Goal: Transaction & Acquisition: Book appointment/travel/reservation

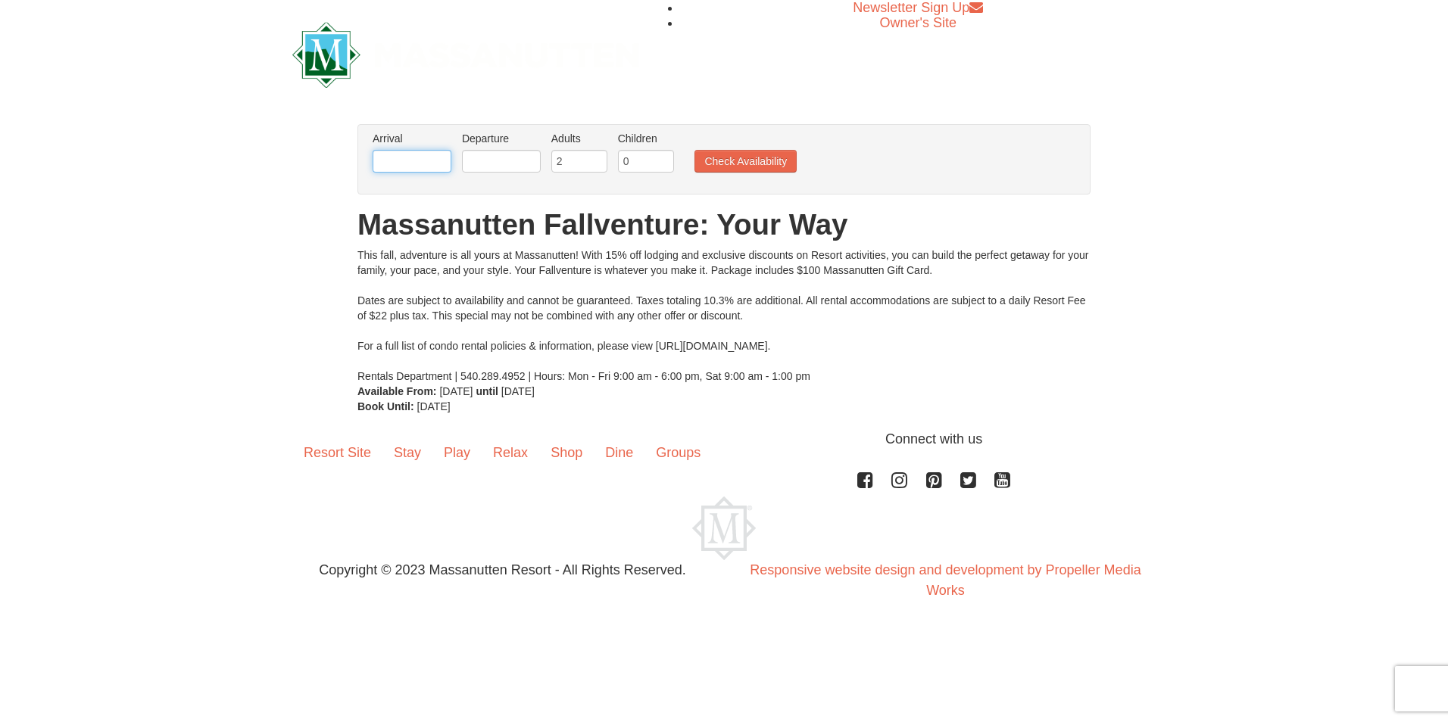
click at [409, 164] on input "text" at bounding box center [412, 161] width 79 height 23
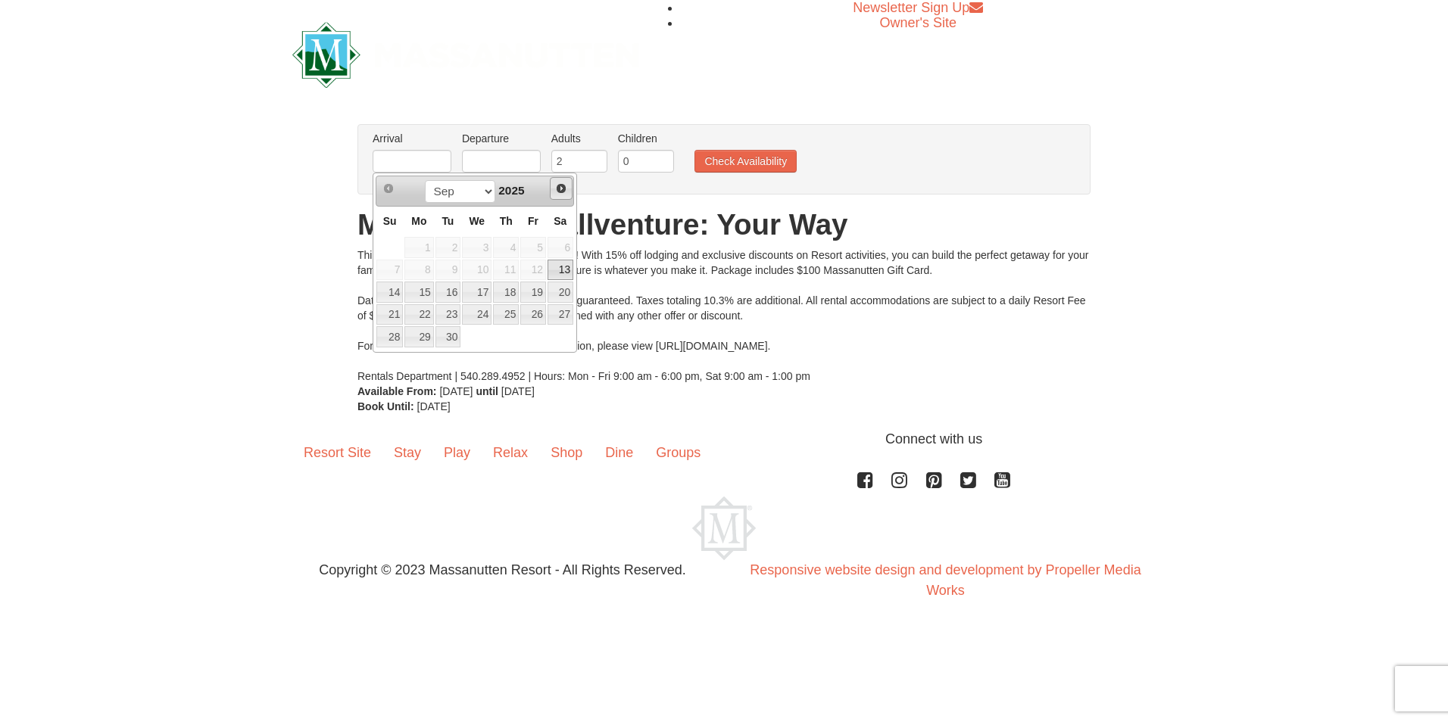
click at [563, 189] on span "Next" at bounding box center [561, 188] width 12 height 12
click at [515, 267] on link "9" at bounding box center [506, 270] width 26 height 21
type input "[DATE]"
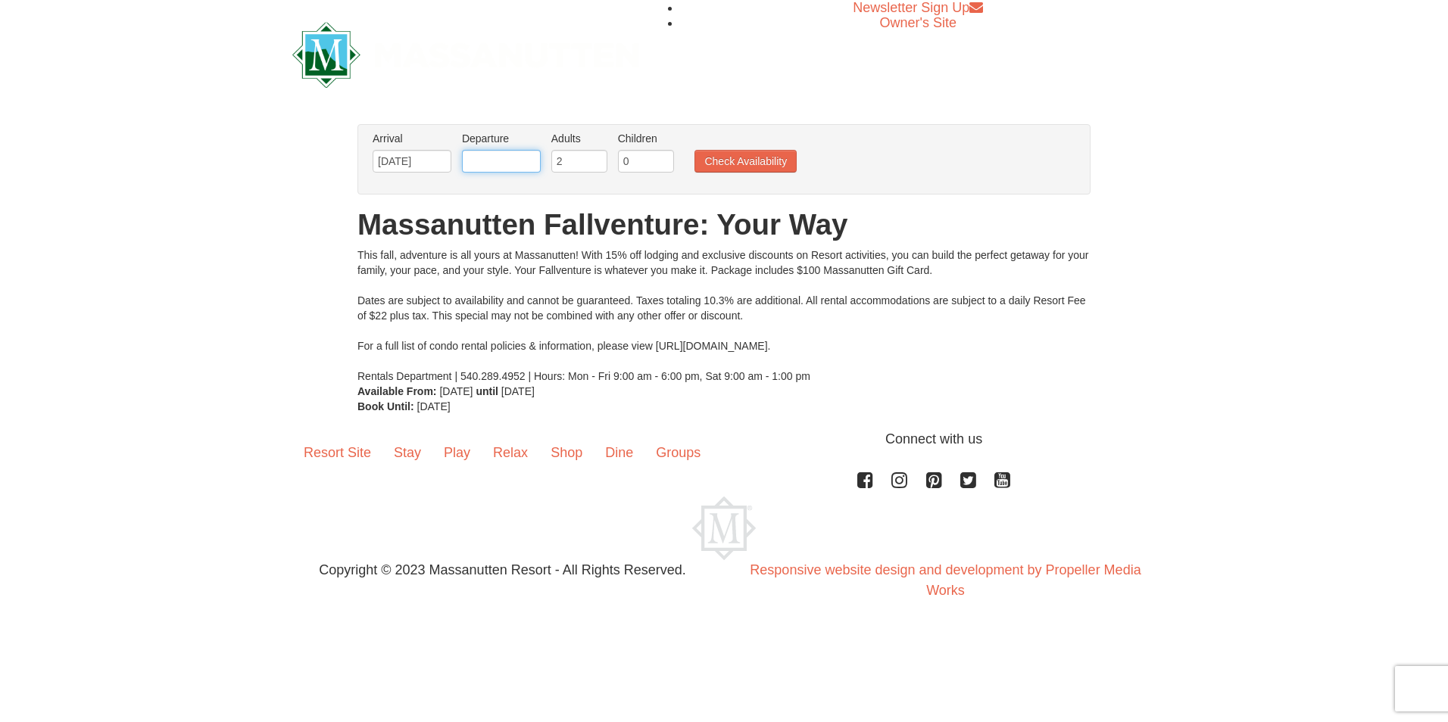
click at [505, 164] on input "text" at bounding box center [501, 161] width 79 height 23
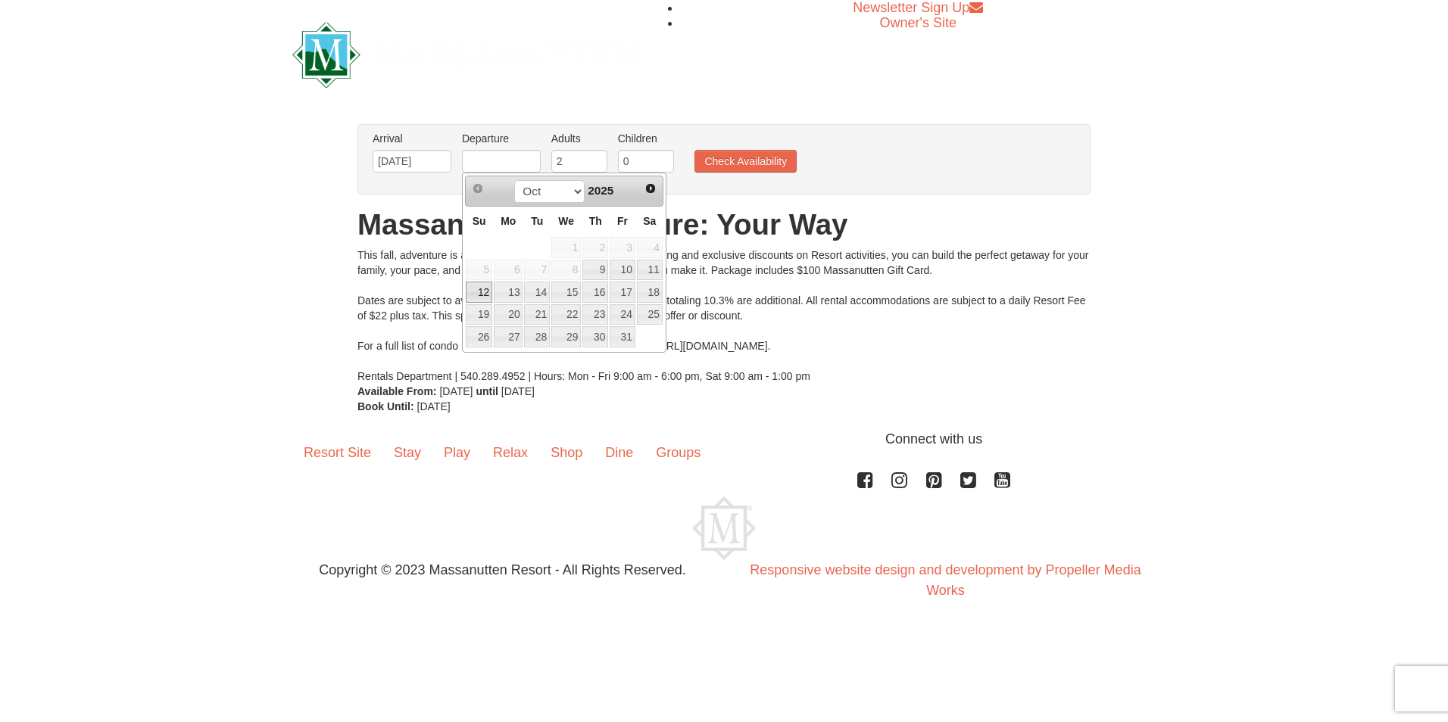
click at [474, 291] on link "12" at bounding box center [479, 292] width 27 height 21
type input "[DATE]"
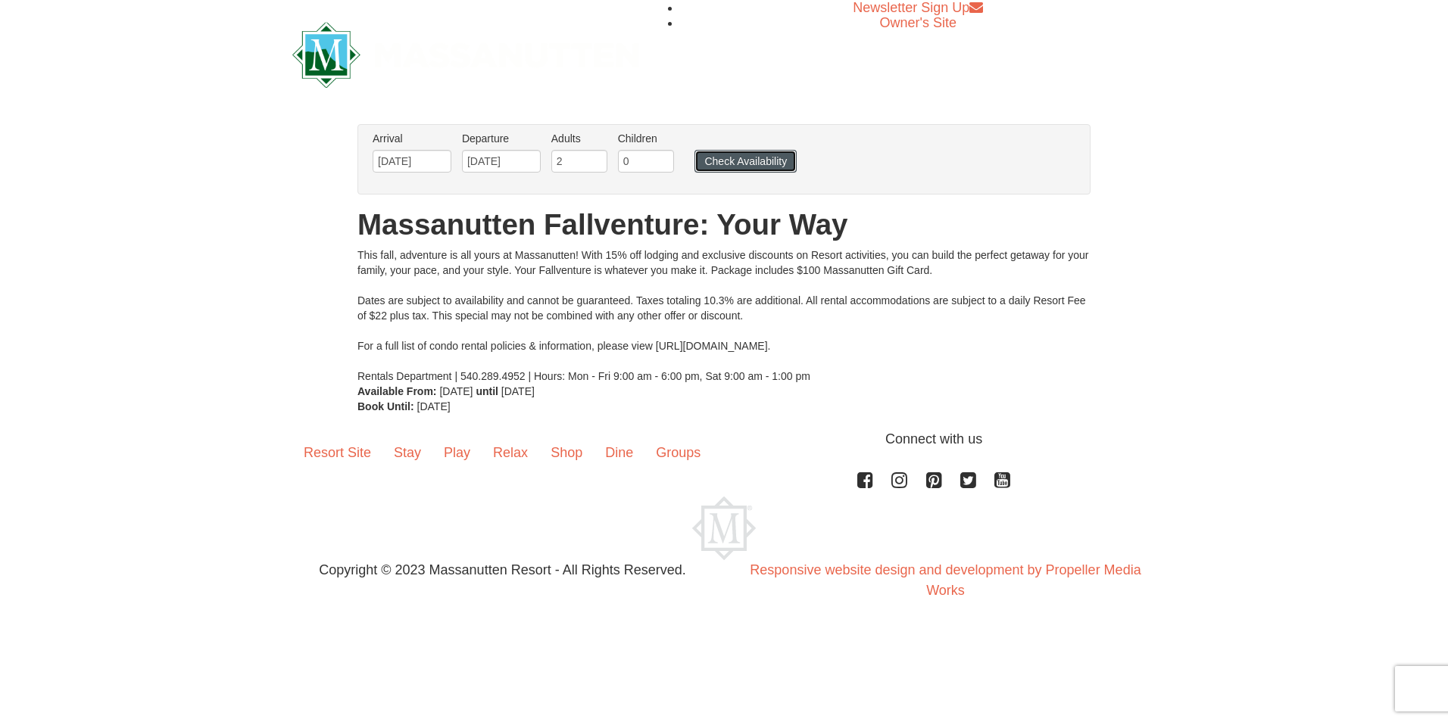
click at [708, 161] on button "Check Availability" at bounding box center [745, 161] width 102 height 23
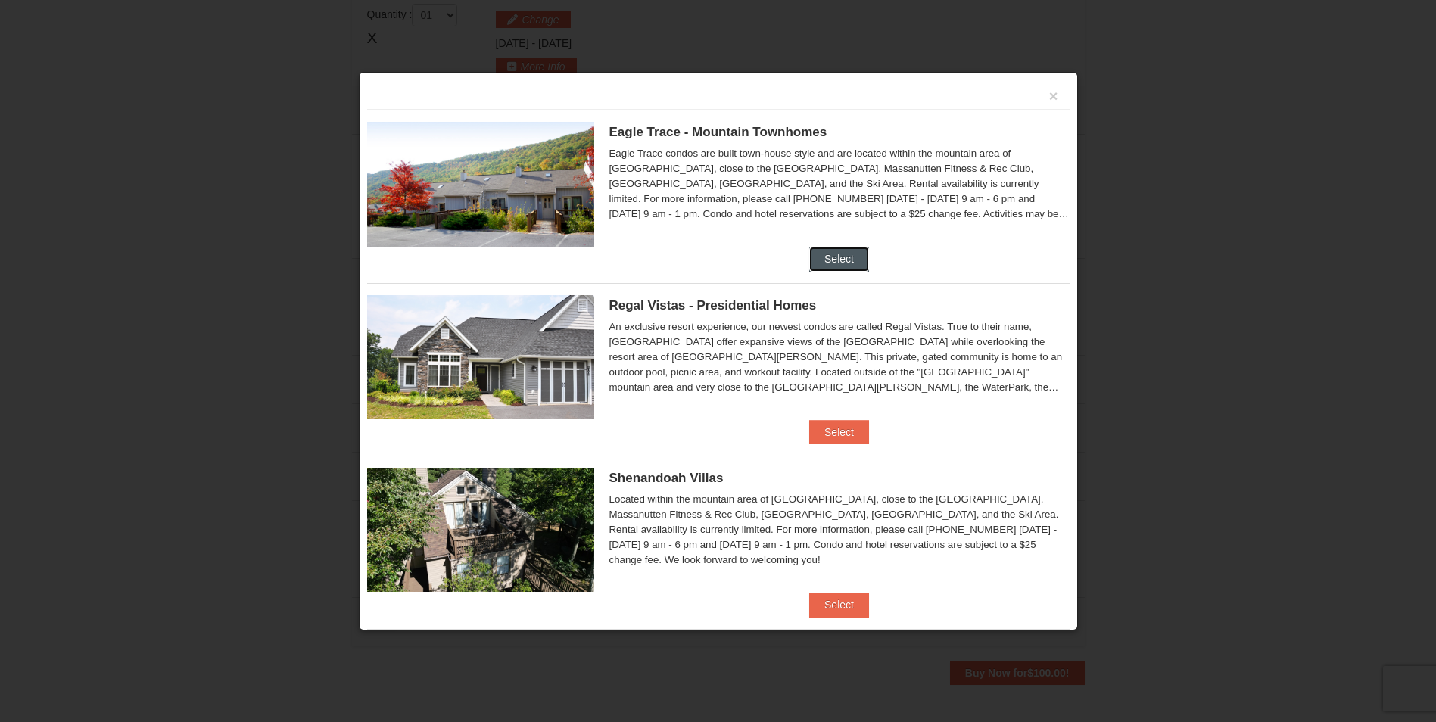
click at [825, 259] on button "Select" at bounding box center [839, 259] width 60 height 24
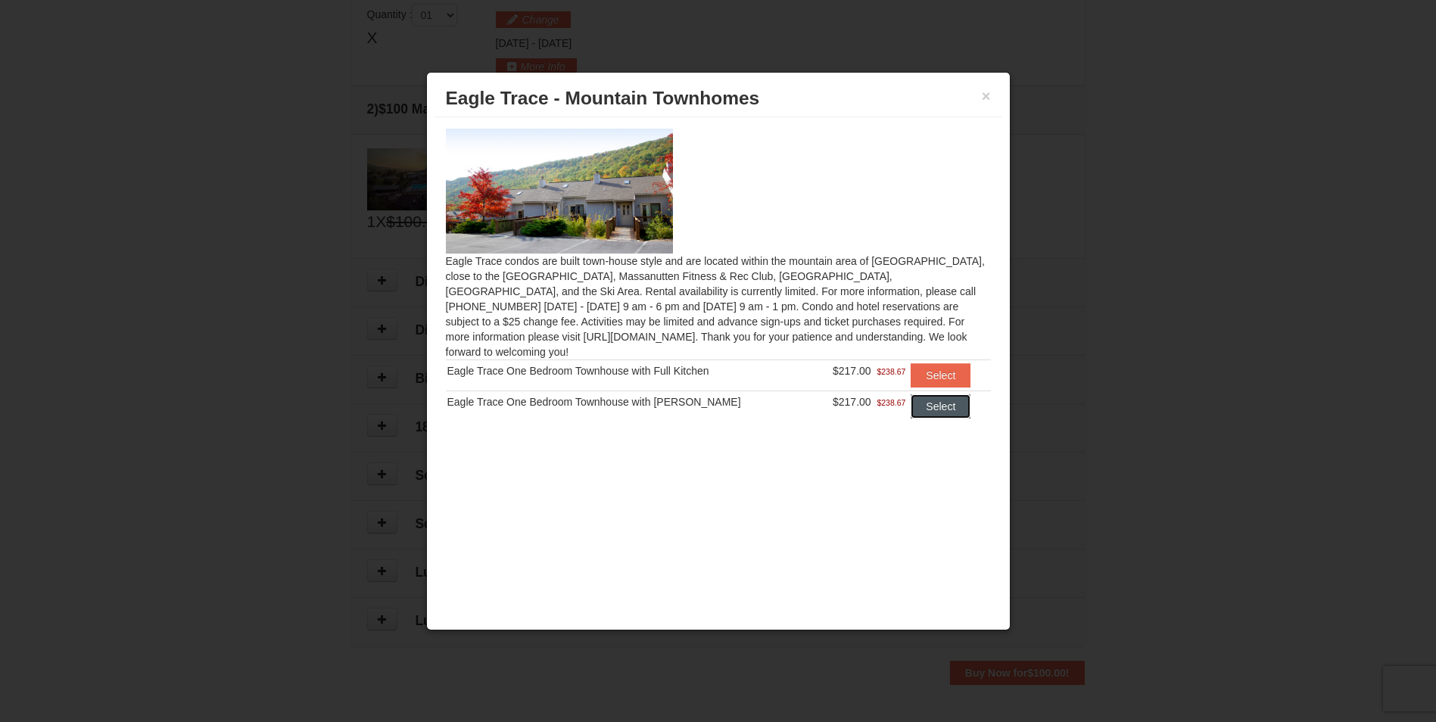
click at [938, 395] on button "Select" at bounding box center [941, 407] width 60 height 24
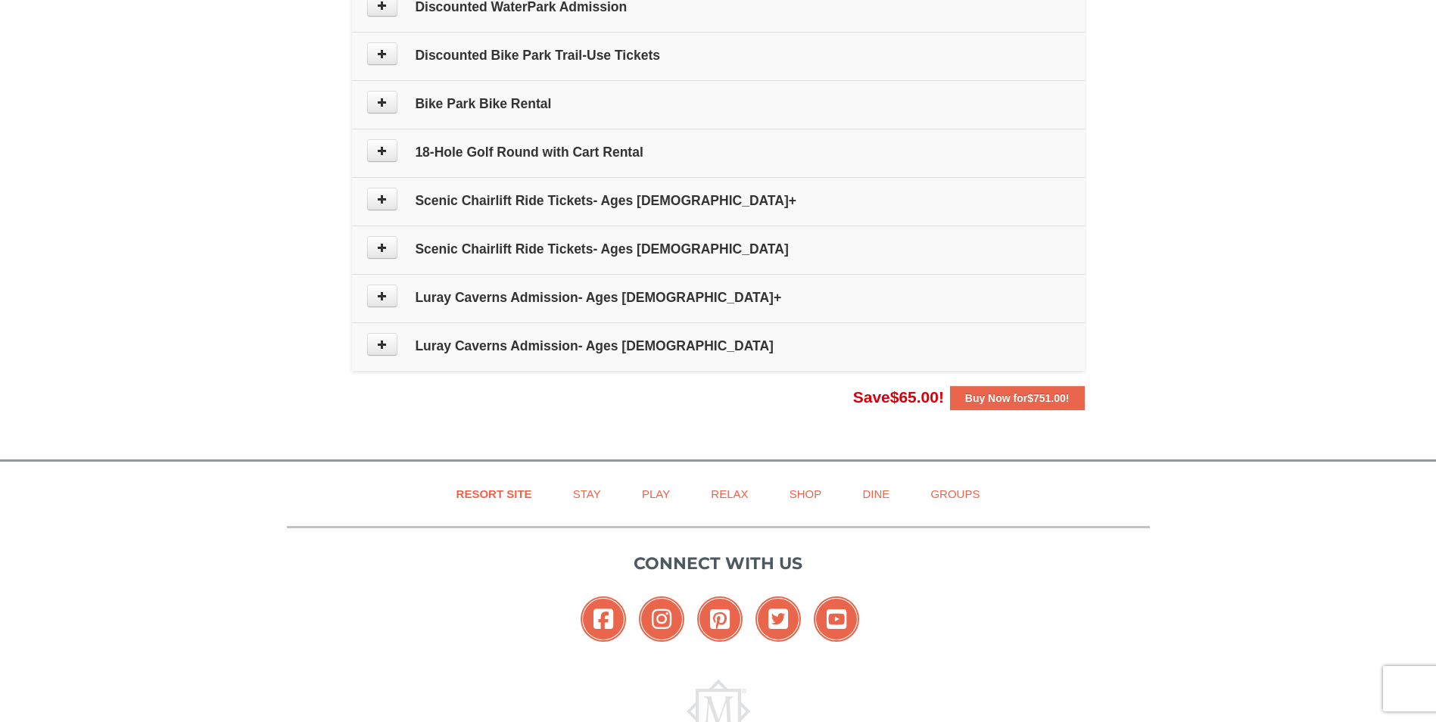
scroll to position [904, 0]
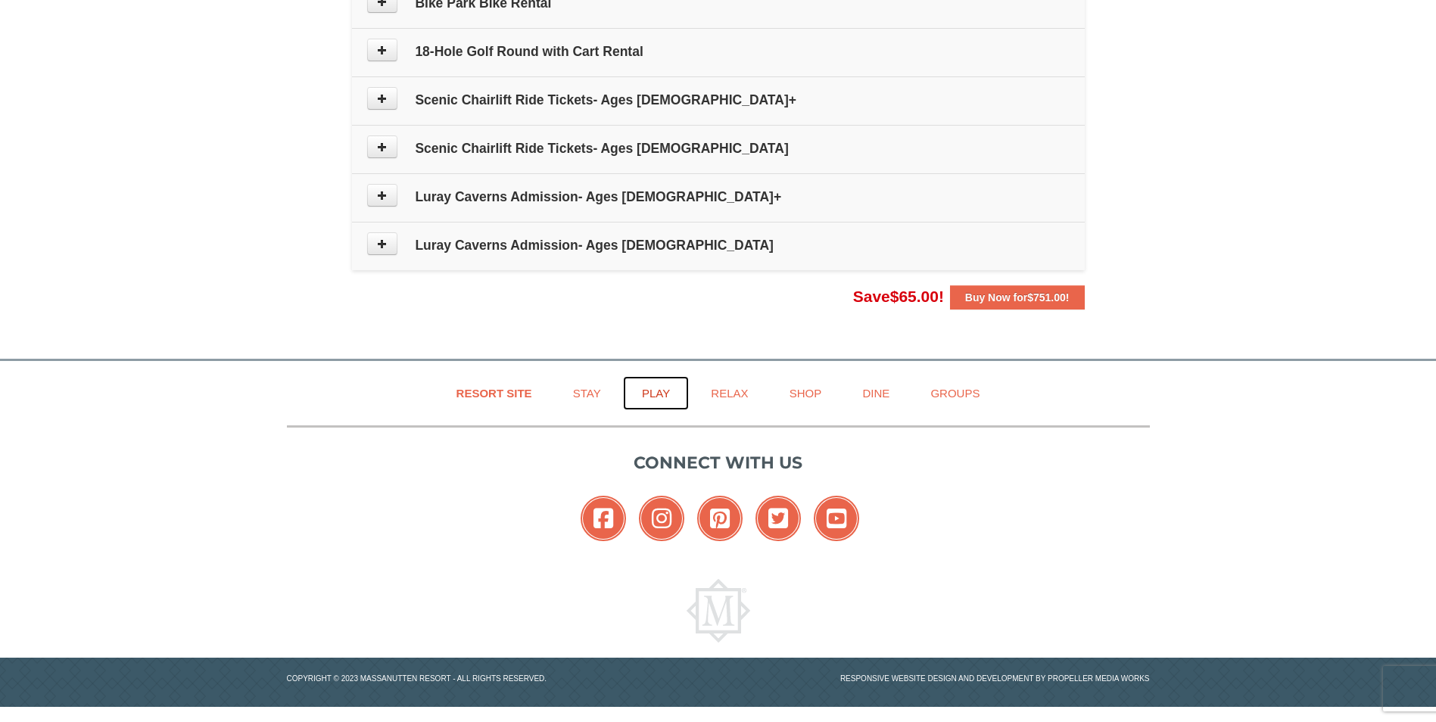
click at [656, 391] on link "Play" at bounding box center [656, 393] width 66 height 34
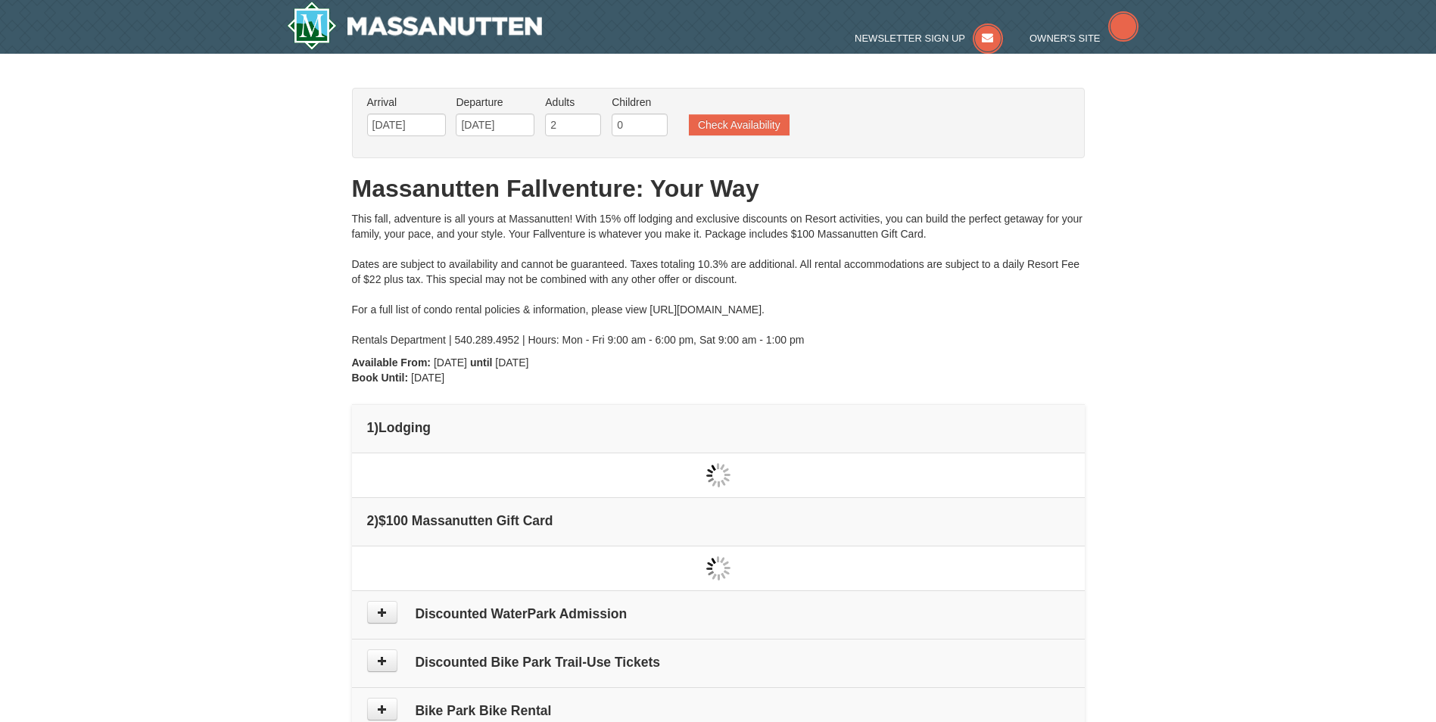
type input "[DATE]"
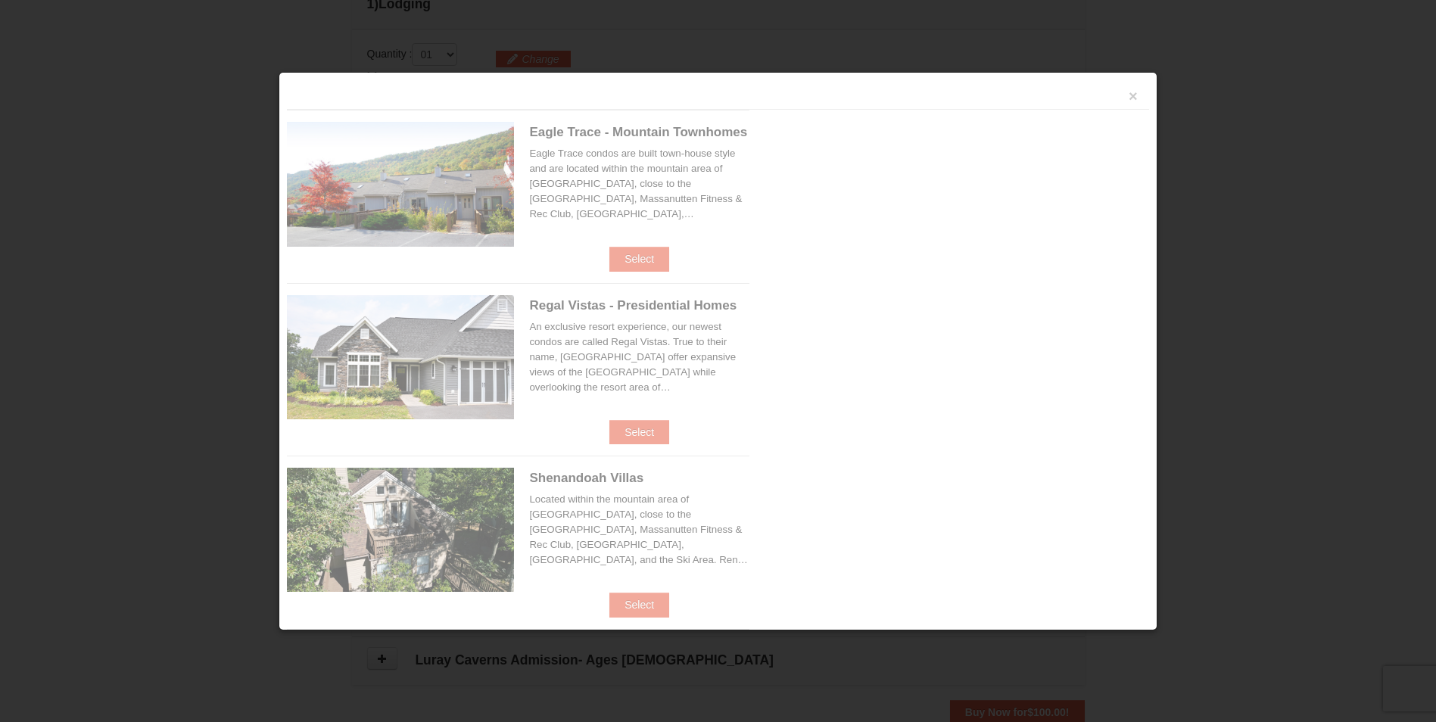
scroll to position [463, 0]
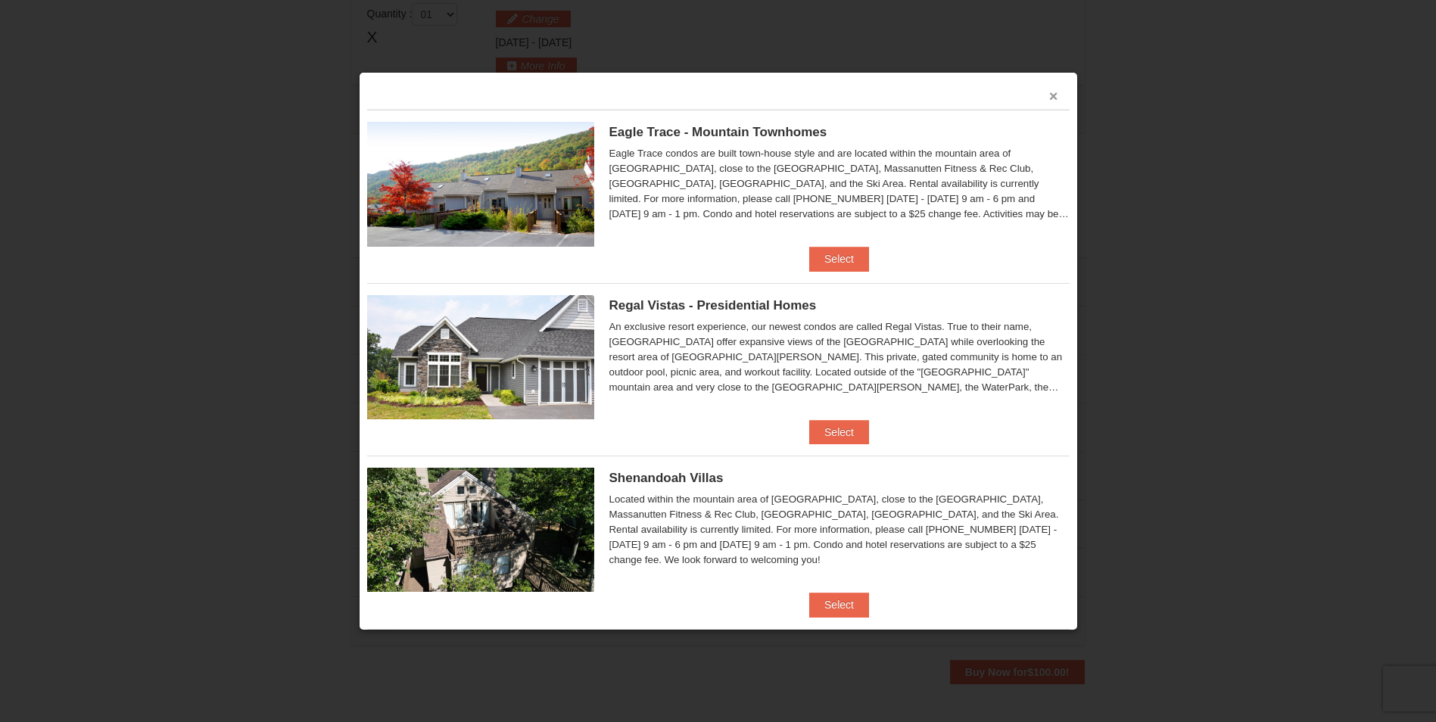
click at [1049, 94] on button "×" at bounding box center [1053, 96] width 9 height 15
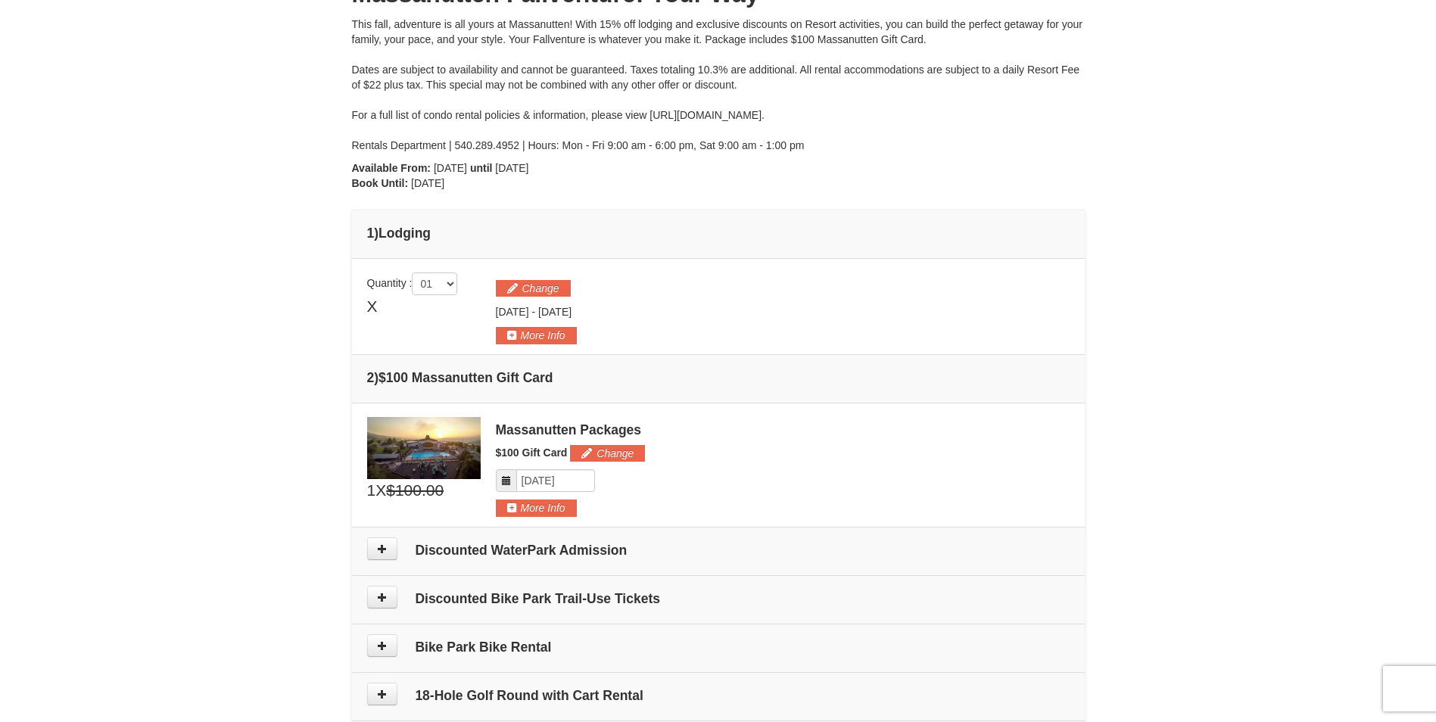
scroll to position [0, 0]
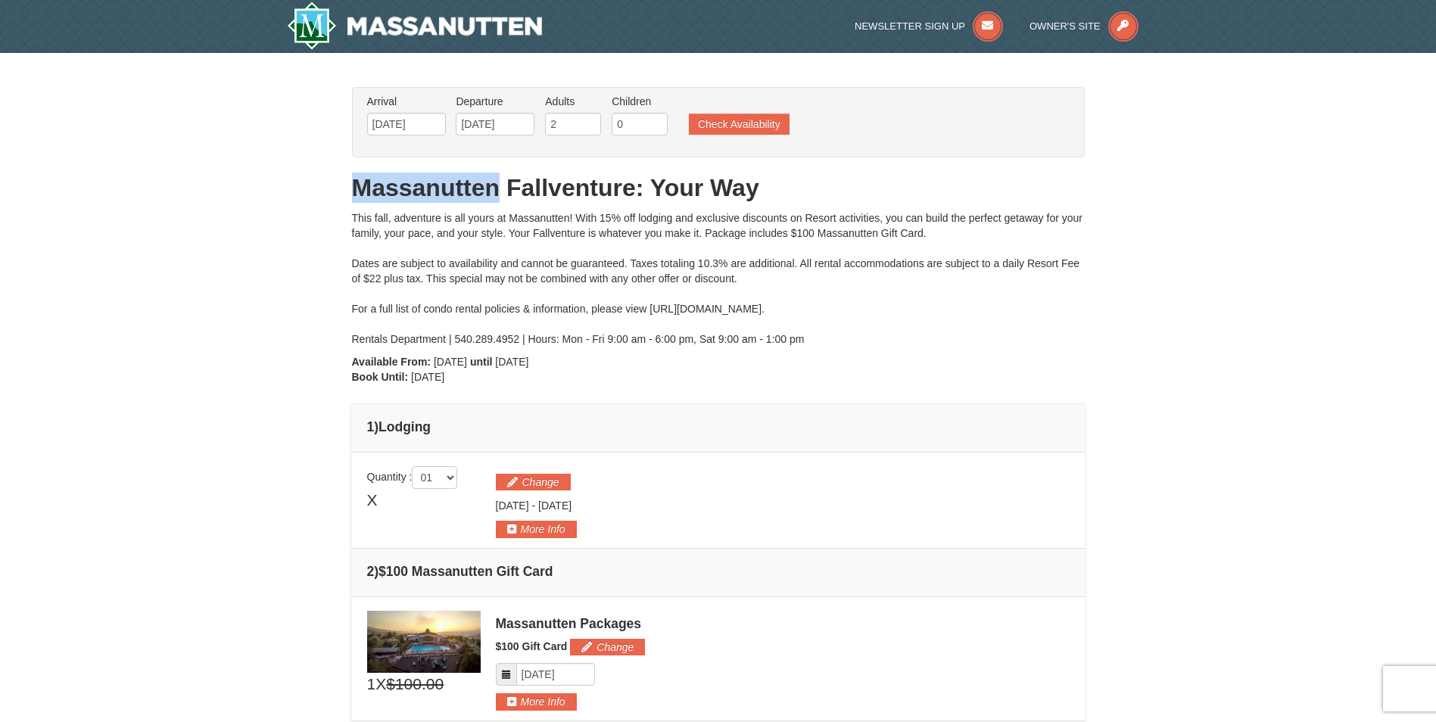
drag, startPoint x: 500, startPoint y: 188, endPoint x: 348, endPoint y: 190, distance: 152.2
click at [348, 190] on div "× From: To: Adults: 2 Children: 0 Change Arrival Please format dates MM/DD/YYYY…" at bounding box center [718, 617] width 763 height 1099
drag, startPoint x: 348, startPoint y: 190, endPoint x: 415, endPoint y: 192, distance: 67.4
copy h1 "Massanutten"
